Goal: Task Accomplishment & Management: Manage account settings

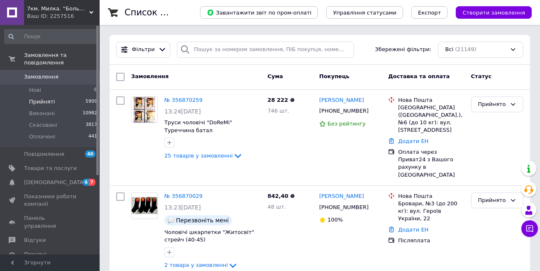
click at [41, 98] on span "Прийняті" at bounding box center [42, 101] width 26 height 7
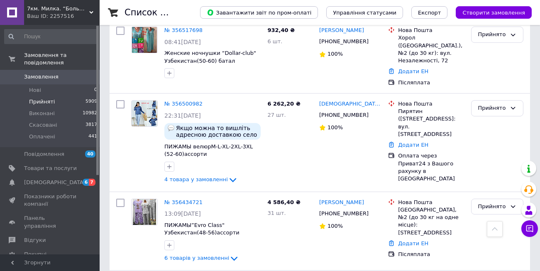
scroll to position [1461, 0]
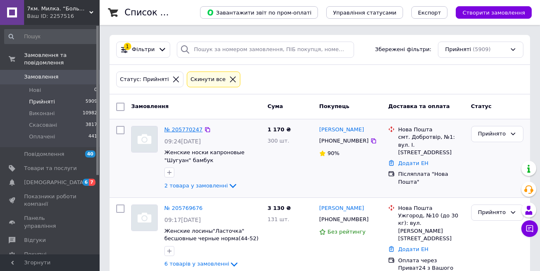
click at [183, 132] on link "№ 205770247" at bounding box center [183, 129] width 38 height 6
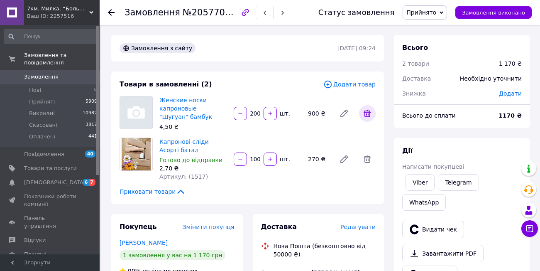
click at [367, 113] on icon at bounding box center [367, 113] width 10 height 10
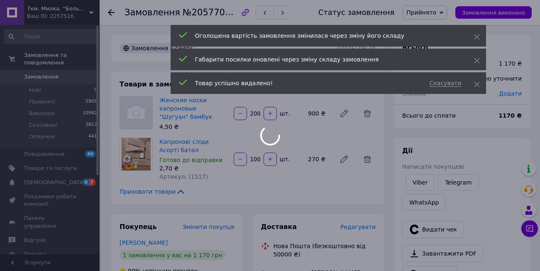
type input "100"
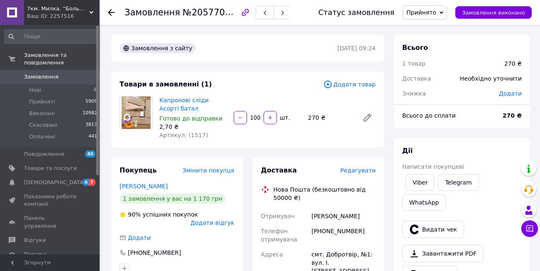
click at [349, 84] on span "Додати товар" at bounding box center [349, 84] width 52 height 9
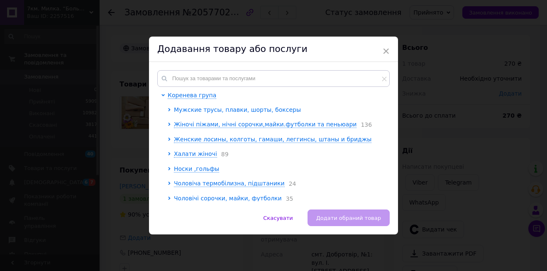
click at [245, 110] on span "Мужские трусы, плавки, шорты, боксеры" at bounding box center [237, 109] width 127 height 7
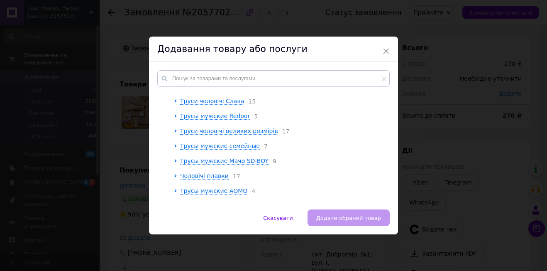
scroll to position [144, 0]
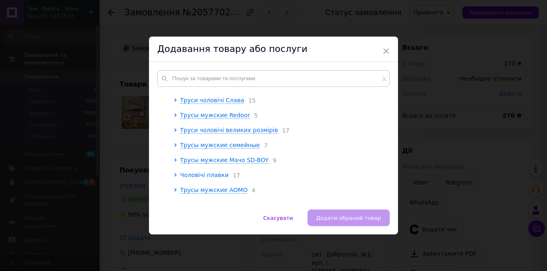
click at [213, 178] on span "Чоловічі плавки" at bounding box center [204, 174] width 49 height 7
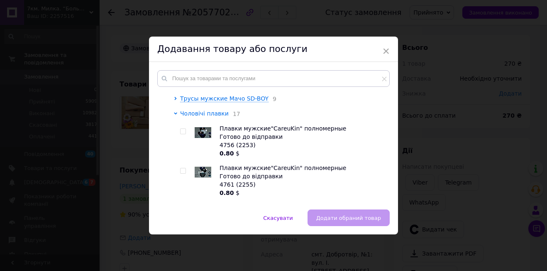
scroll to position [214, 0]
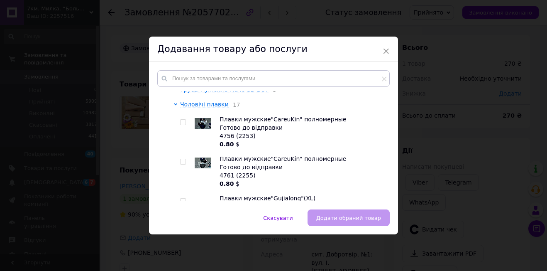
click at [185, 124] on div at bounding box center [183, 122] width 6 height 6
click at [182, 124] on input "checkbox" at bounding box center [182, 121] width 5 height 5
checkbox input "true"
click at [333, 217] on span "Додати обраний товар" at bounding box center [348, 217] width 65 height 6
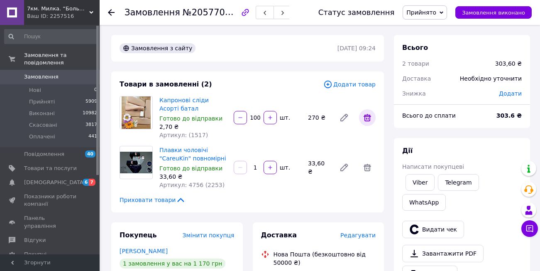
click at [366, 117] on icon at bounding box center [366, 117] width 7 height 7
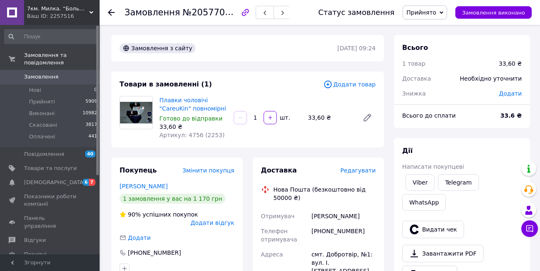
click at [258, 117] on input "1" at bounding box center [255, 118] width 13 height 6
type input "12"
click at [352, 86] on span "Додати товар" at bounding box center [349, 84] width 52 height 9
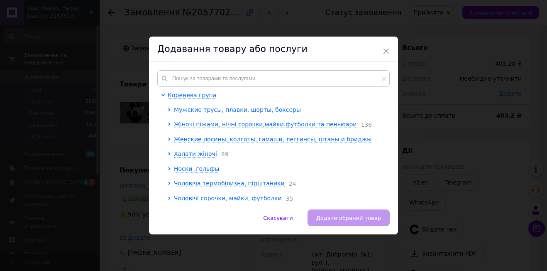
click at [244, 109] on span "Мужские трусы, плавки, шорты, боксеры" at bounding box center [237, 109] width 127 height 7
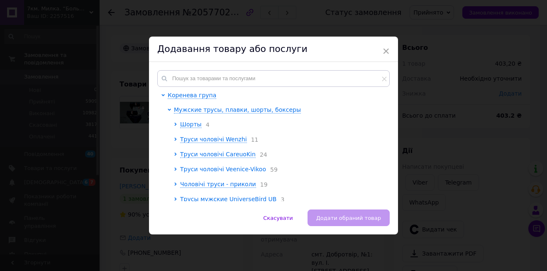
click at [252, 171] on span "Труси чоловічі Veenice-Vikoo" at bounding box center [223, 169] width 86 height 7
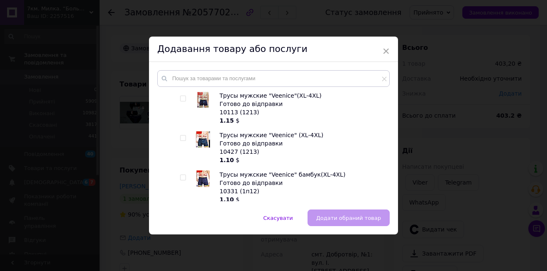
scroll to position [484, 0]
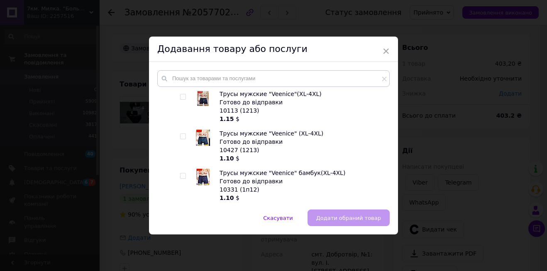
click at [184, 136] on span at bounding box center [183, 136] width 6 height 6
click at [184, 136] on input "checkbox" at bounding box center [182, 136] width 5 height 5
checkbox input "true"
click at [347, 215] on span "Додати обраний товар" at bounding box center [348, 217] width 65 height 6
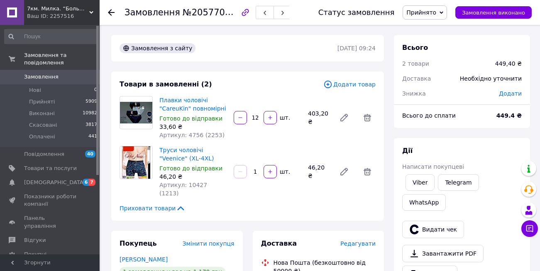
click at [256, 168] on input "1" at bounding box center [255, 171] width 13 height 6
click at [258, 168] on input "1" at bounding box center [255, 171] width 13 height 6
type input "24"
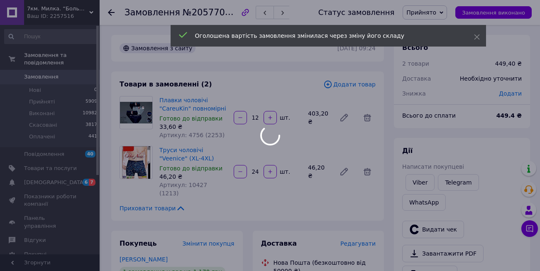
type input "24"
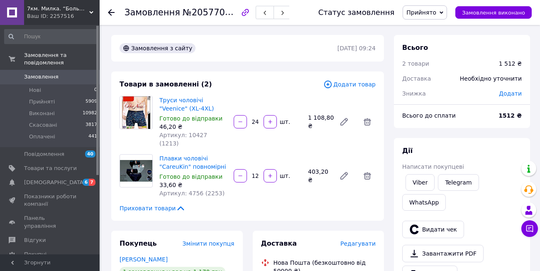
click at [360, 85] on span "Додати товар" at bounding box center [349, 84] width 52 height 9
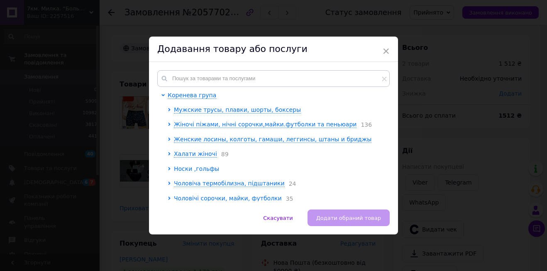
click at [199, 170] on span "Носки ,гольфы" at bounding box center [196, 168] width 45 height 7
click at [224, 185] on span "Шкарпетки чоловічі" at bounding box center [210, 183] width 61 height 7
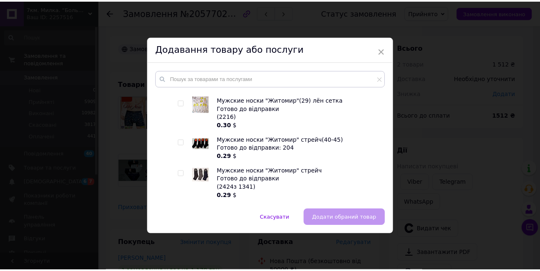
scroll to position [544, 0]
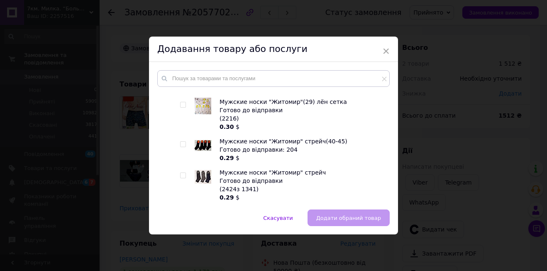
click at [182, 144] on input "checkbox" at bounding box center [182, 143] width 5 height 5
checkbox input "true"
click at [368, 221] on span "Додати обраний товар" at bounding box center [348, 217] width 65 height 6
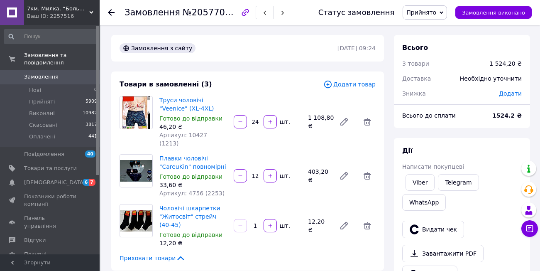
click at [258, 222] on input "1" at bounding box center [255, 225] width 13 height 6
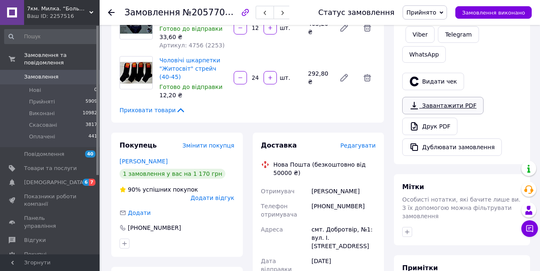
scroll to position [165, 0]
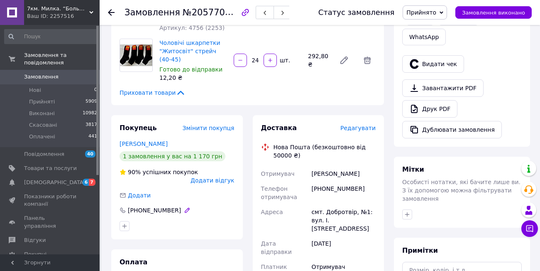
type input "24"
click at [182, 206] on div at bounding box center [187, 209] width 11 height 7
click at [184, 207] on icon "button" at bounding box center [187, 210] width 7 height 7
type input "[PHONE_NUMBER]"
click at [432, 100] on link "Друк PDF" at bounding box center [429, 108] width 55 height 17
